Goal: Find specific page/section: Find specific page/section

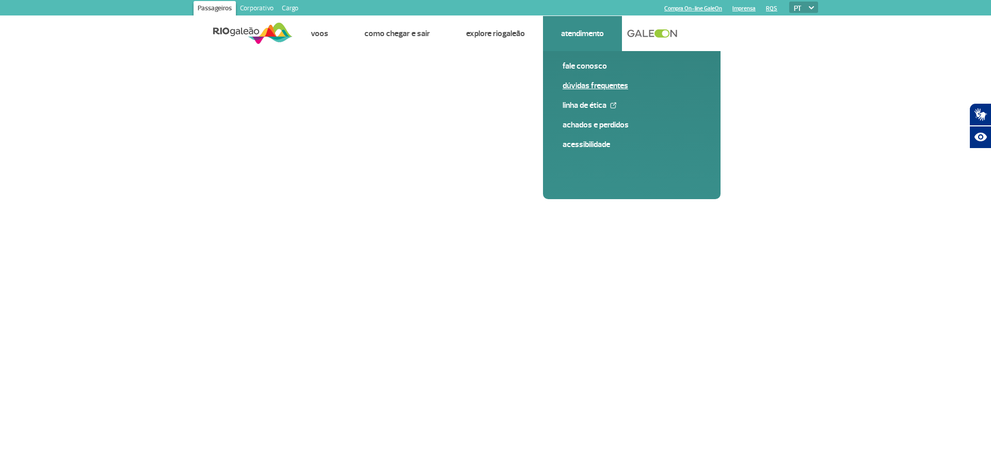
click at [583, 87] on link "Dúvidas Frequentes" at bounding box center [631, 85] width 138 height 11
click at [599, 85] on link "Dúvidas Frequentes" at bounding box center [631, 85] width 138 height 11
click at [598, 82] on link "Dúvidas Frequentes" at bounding box center [631, 85] width 138 height 11
click at [591, 67] on link "Fale conosco" at bounding box center [631, 65] width 138 height 11
click at [592, 64] on link "Fale conosco" at bounding box center [631, 65] width 138 height 11
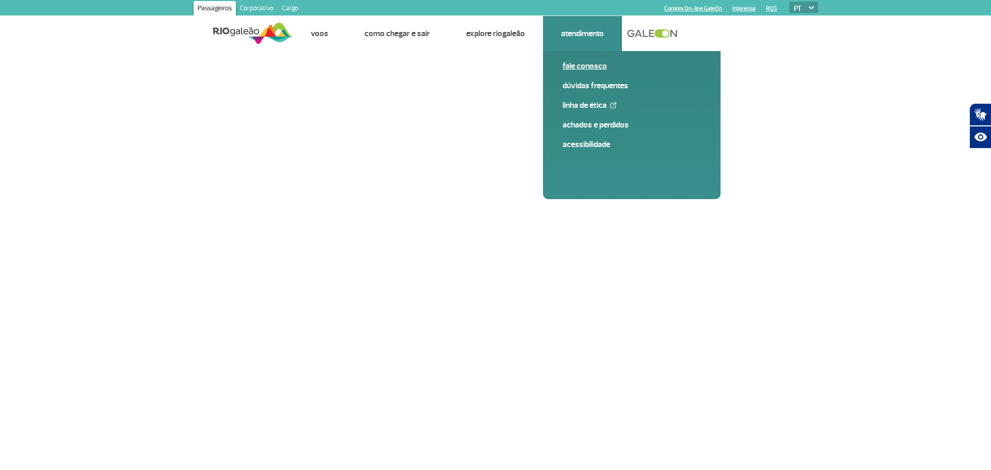
click at [593, 62] on link "Fale conosco" at bounding box center [631, 65] width 138 height 11
click at [588, 66] on link "Fale conosco" at bounding box center [631, 65] width 138 height 11
click at [589, 65] on link "Fale conosco" at bounding box center [631, 65] width 138 height 11
